Goal: Browse casually: Explore the website without a specific task or goal

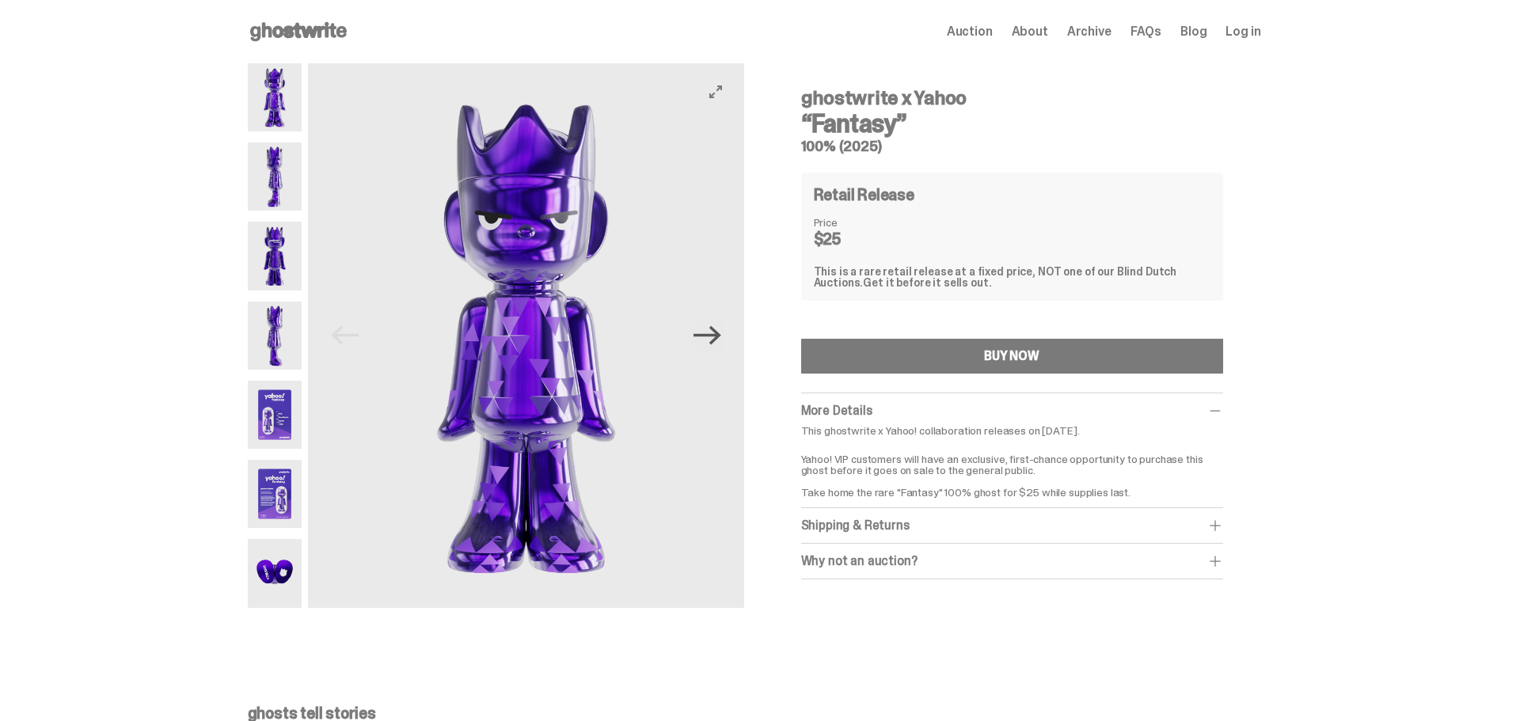
click at [714, 332] on icon "Next" at bounding box center [707, 335] width 28 height 28
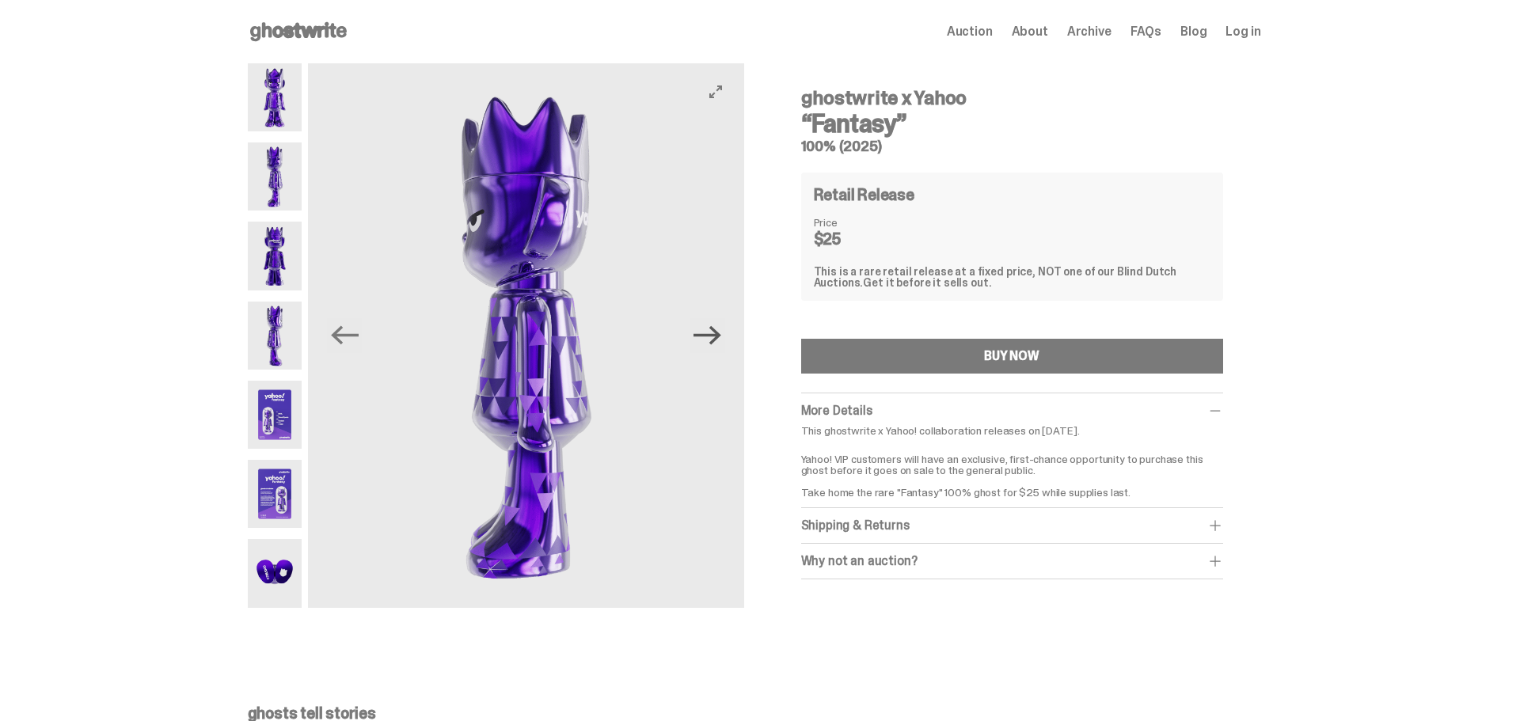
click at [714, 332] on icon "Next" at bounding box center [707, 335] width 28 height 28
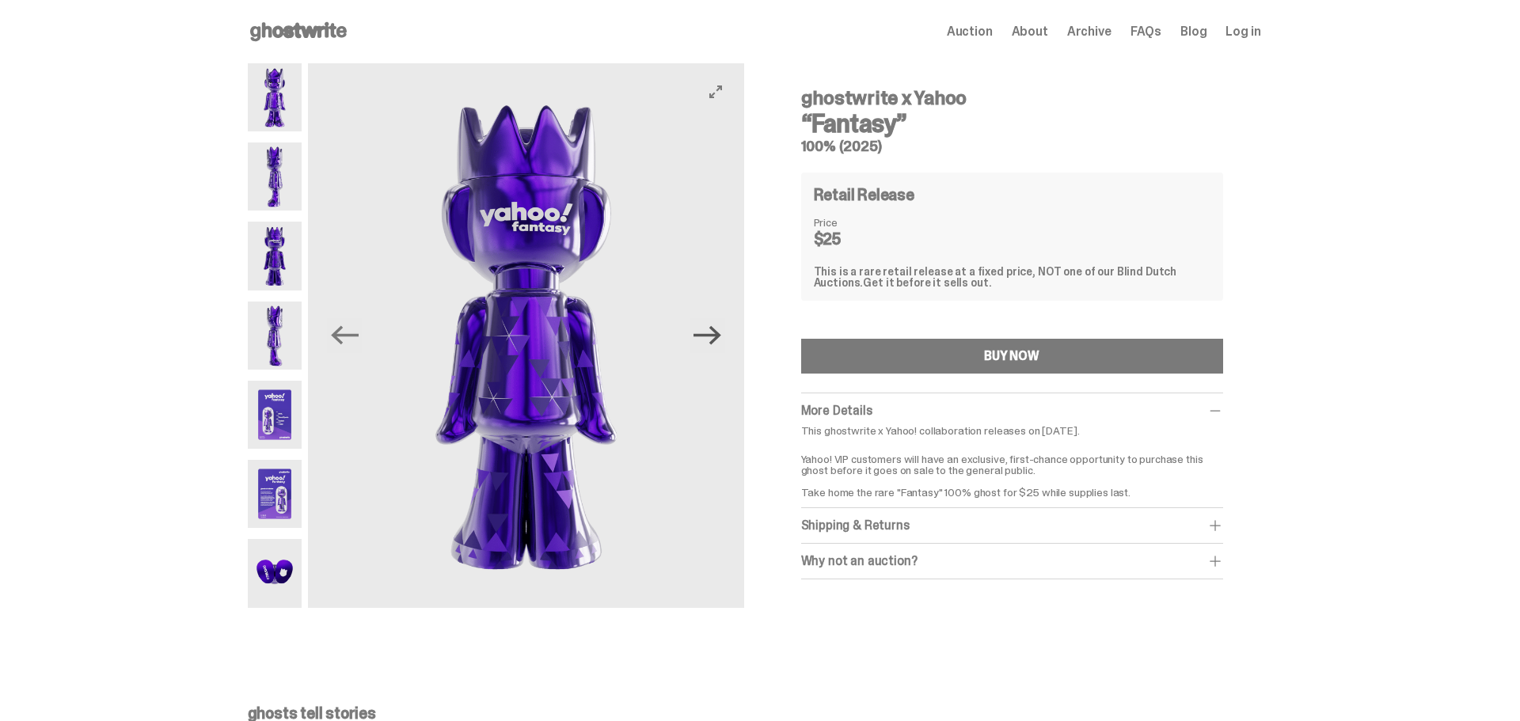
click at [714, 332] on icon "Next" at bounding box center [707, 335] width 28 height 28
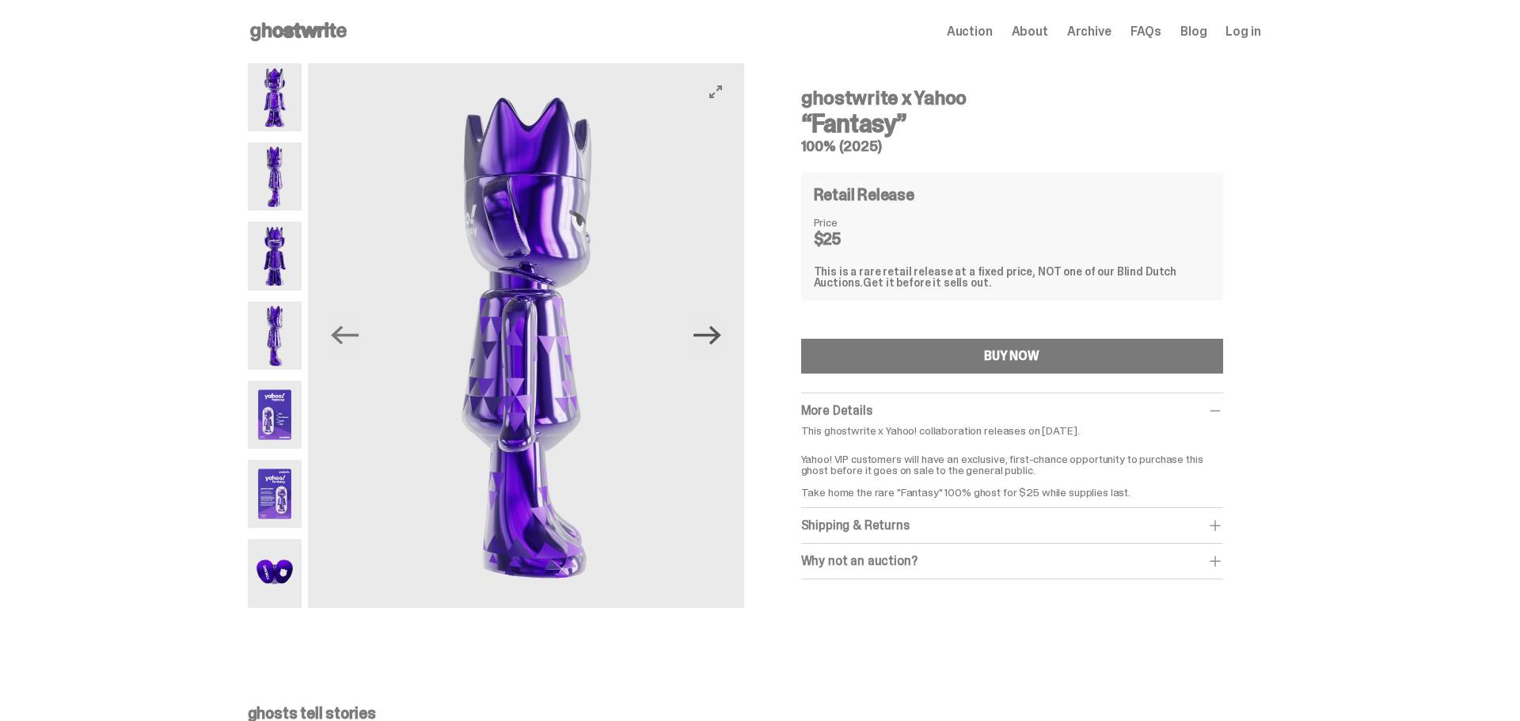
click at [714, 332] on icon "Next" at bounding box center [707, 335] width 28 height 28
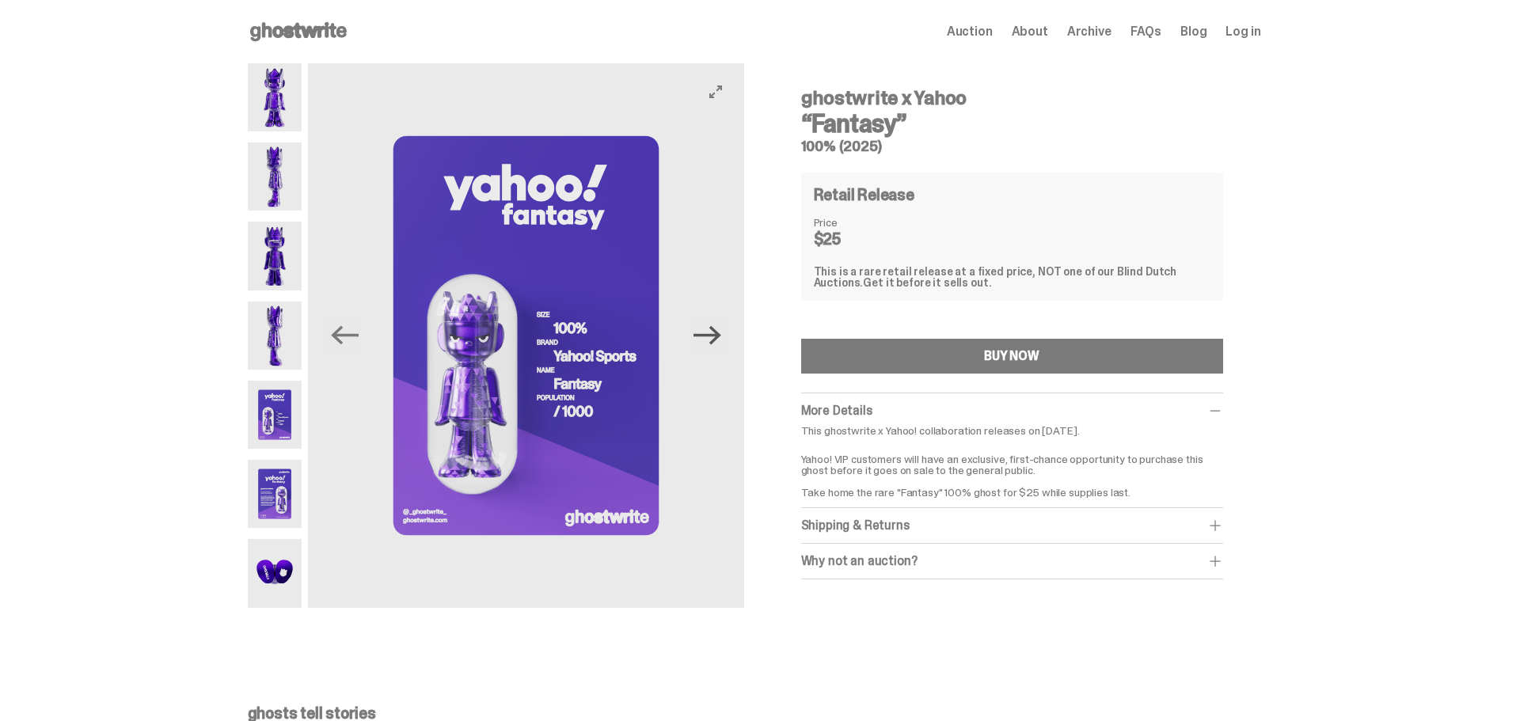
click at [714, 332] on icon "Next" at bounding box center [707, 335] width 28 height 28
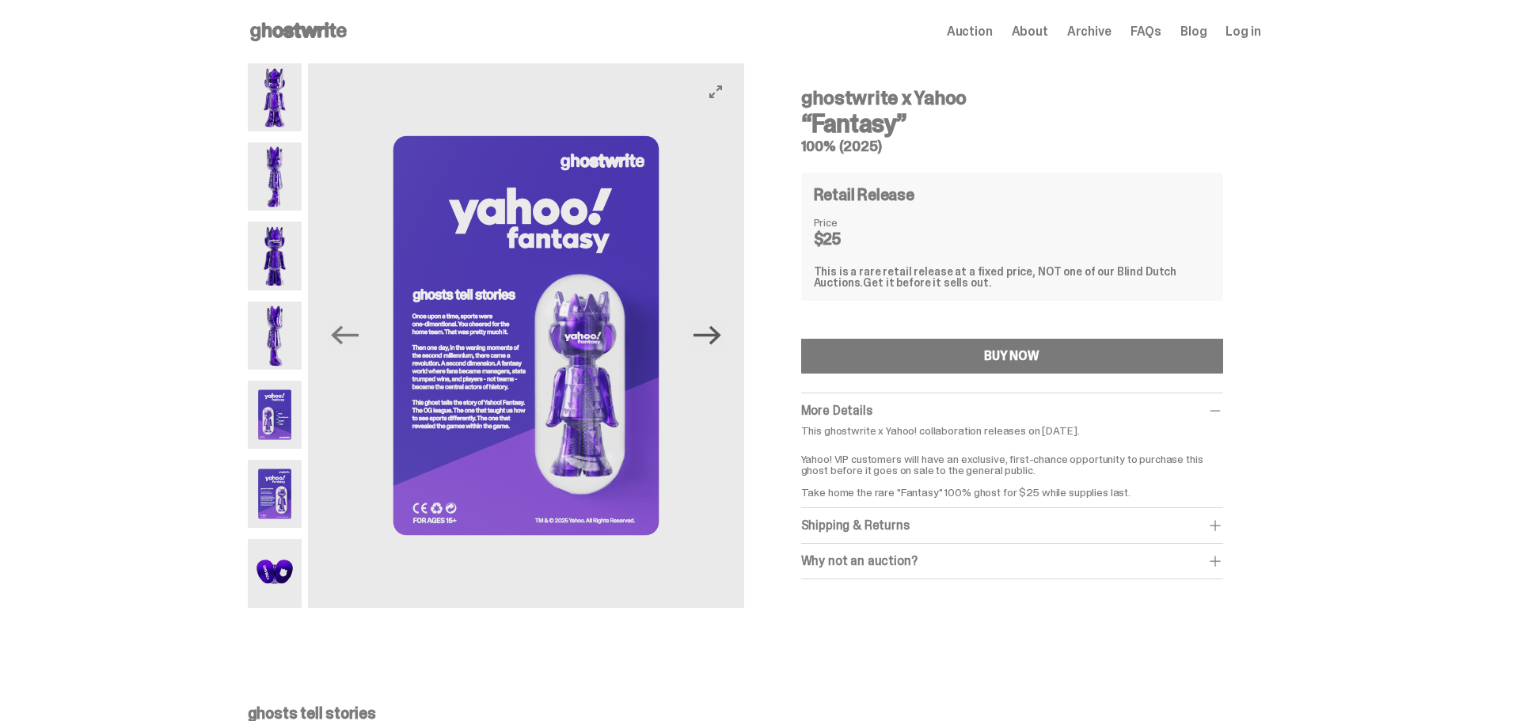
click at [714, 332] on icon "Next" at bounding box center [707, 335] width 28 height 28
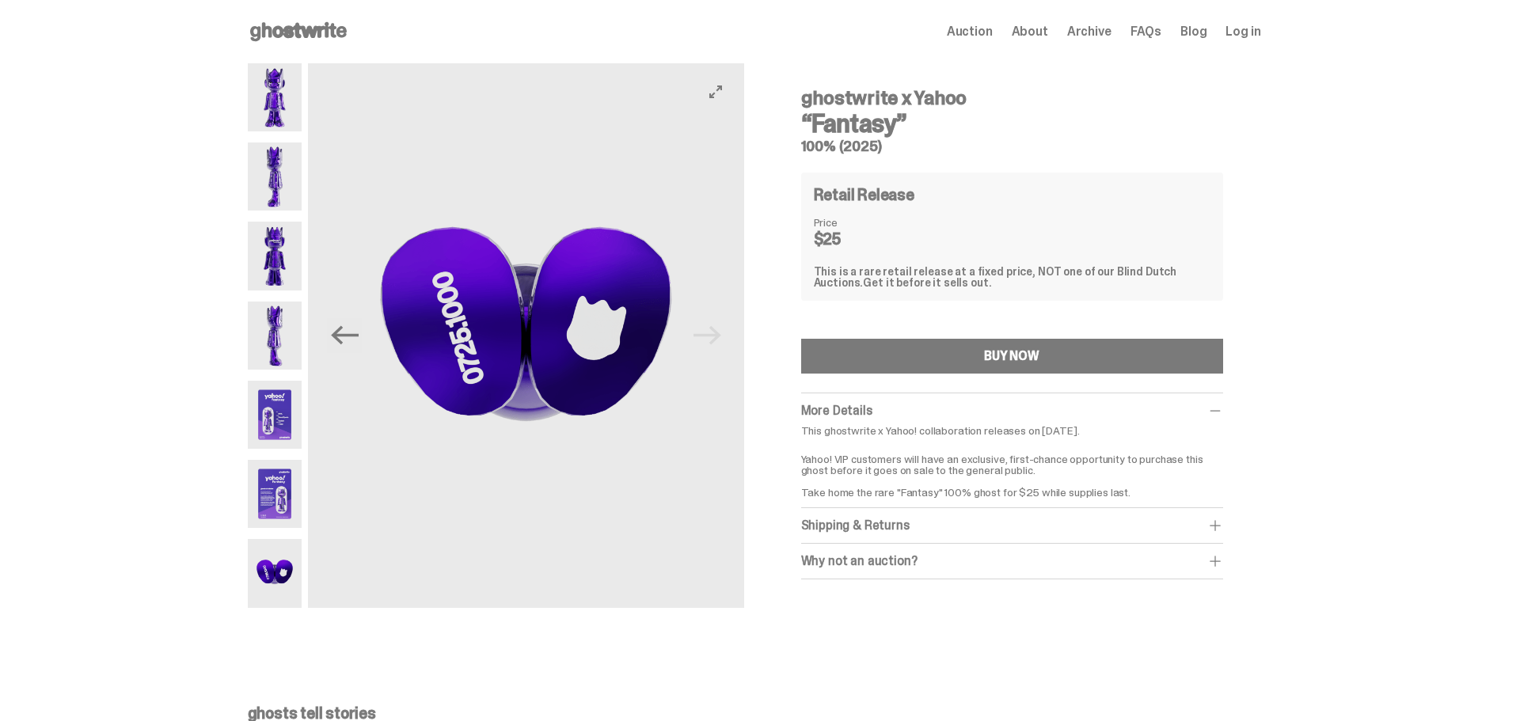
click at [714, 332] on img at bounding box center [525, 335] width 435 height 545
